Goal: Navigation & Orientation: Go to known website

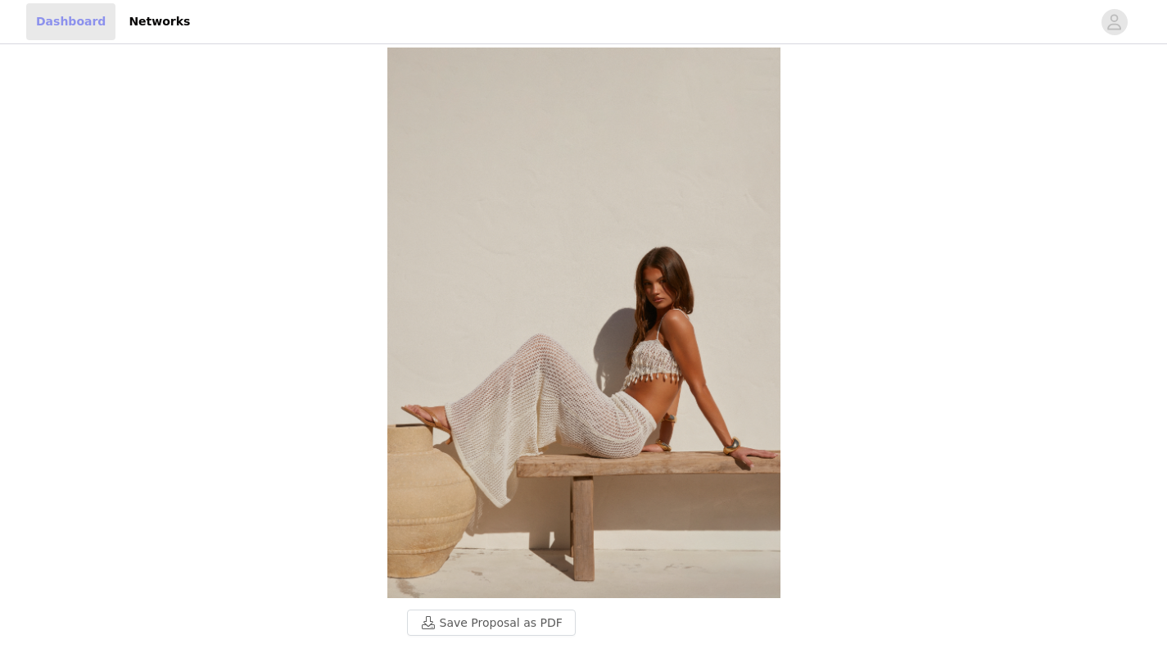
click at [84, 27] on link "Dashboard" at bounding box center [70, 21] width 89 height 37
